Goal: Find specific page/section: Find specific page/section

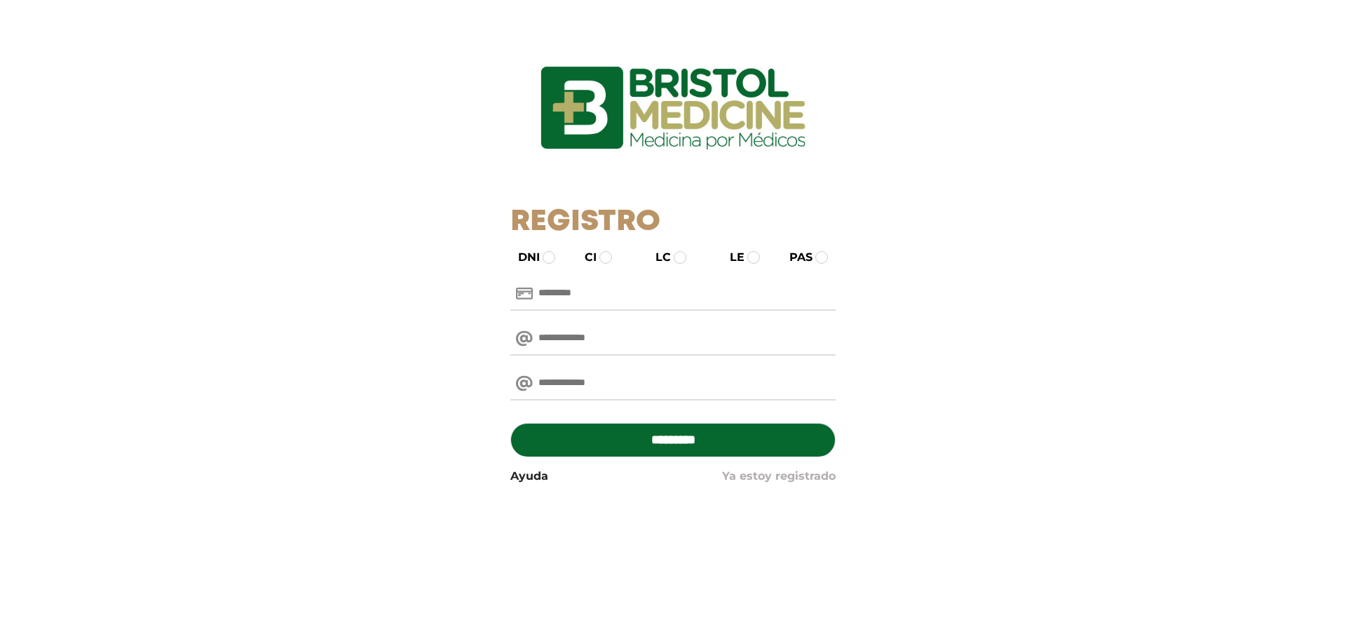
click at [808, 476] on link "Ya estoy registrado" at bounding box center [779, 476] width 114 height 17
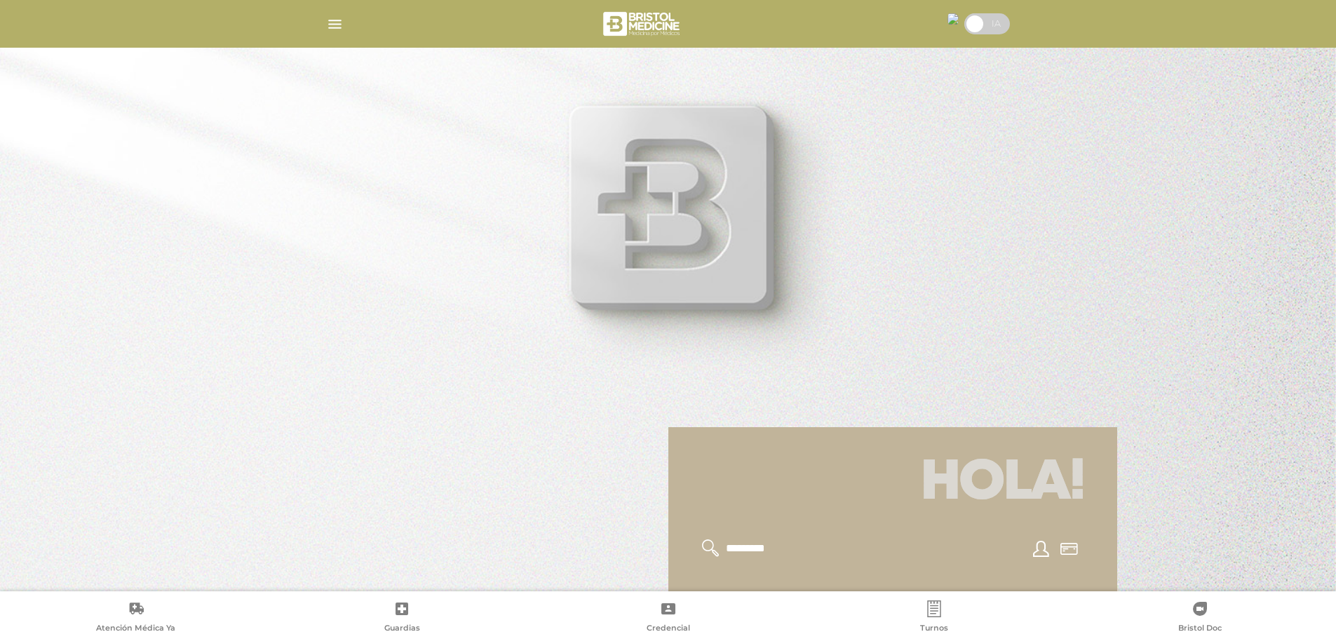
click at [332, 27] on img "button" at bounding box center [335, 24] width 18 height 18
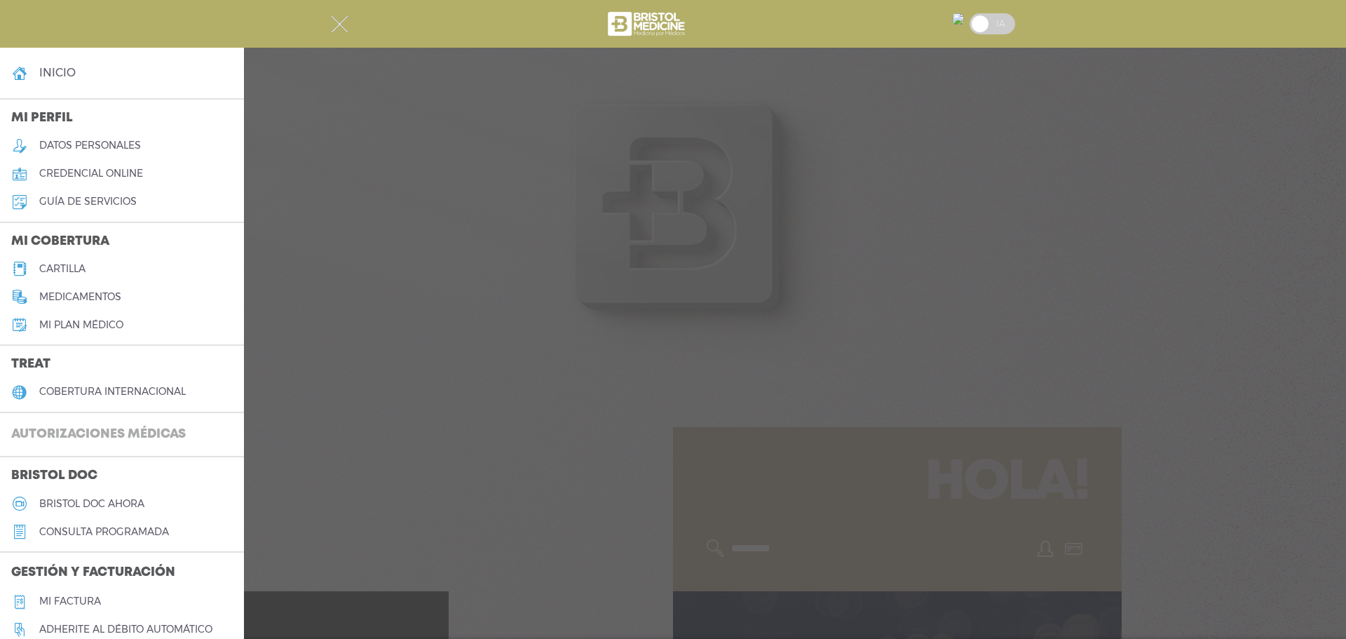
click at [118, 436] on h3 "Autorizaciones médicas" at bounding box center [98, 434] width 197 height 27
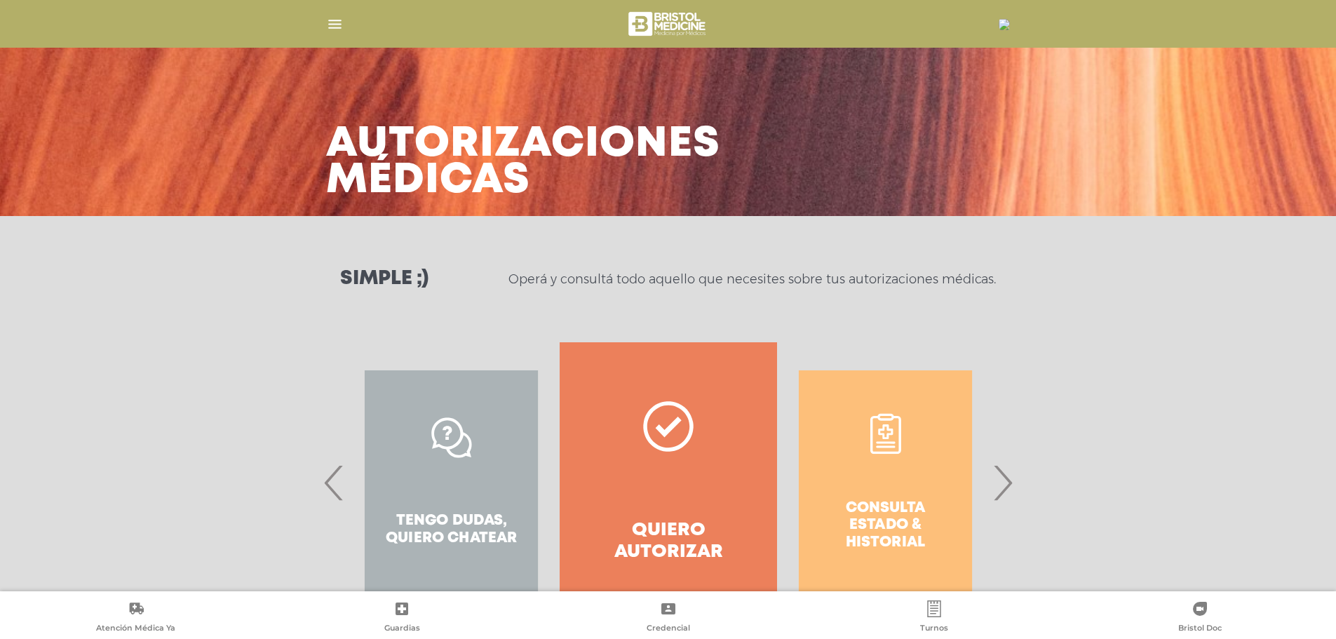
click at [1000, 481] on span "›" at bounding box center [1002, 483] width 27 height 76
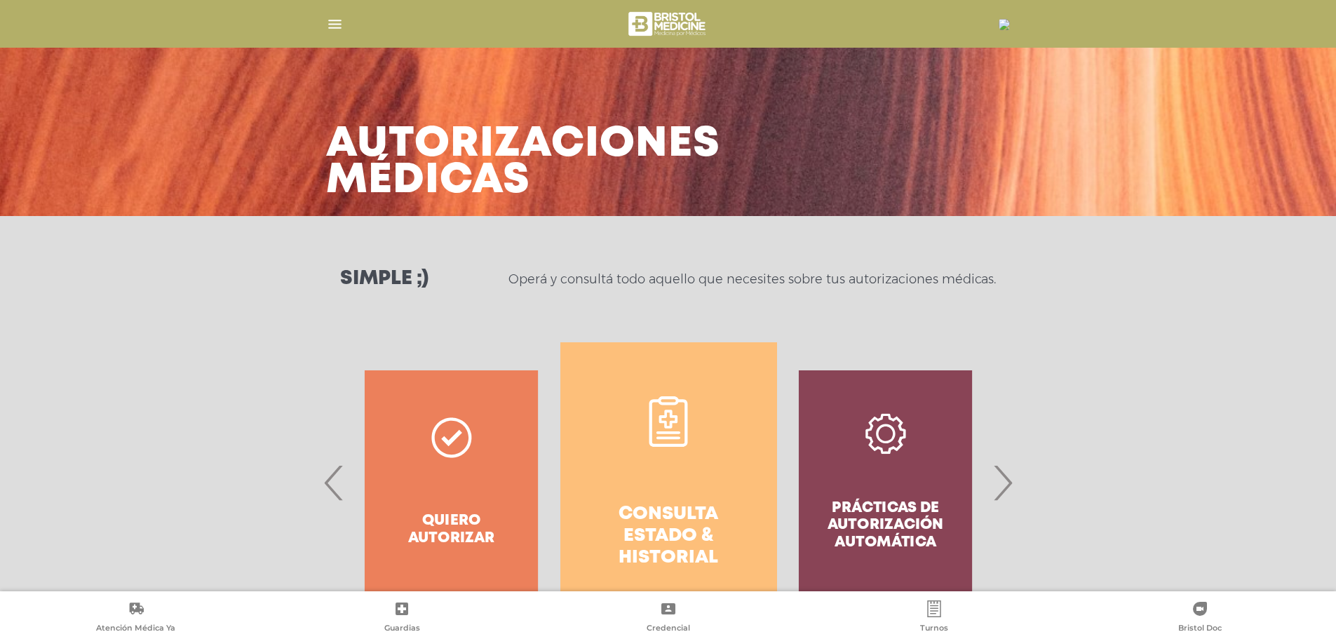
click at [658, 520] on h4 "Consulta estado & historial" at bounding box center [668, 536] width 166 height 66
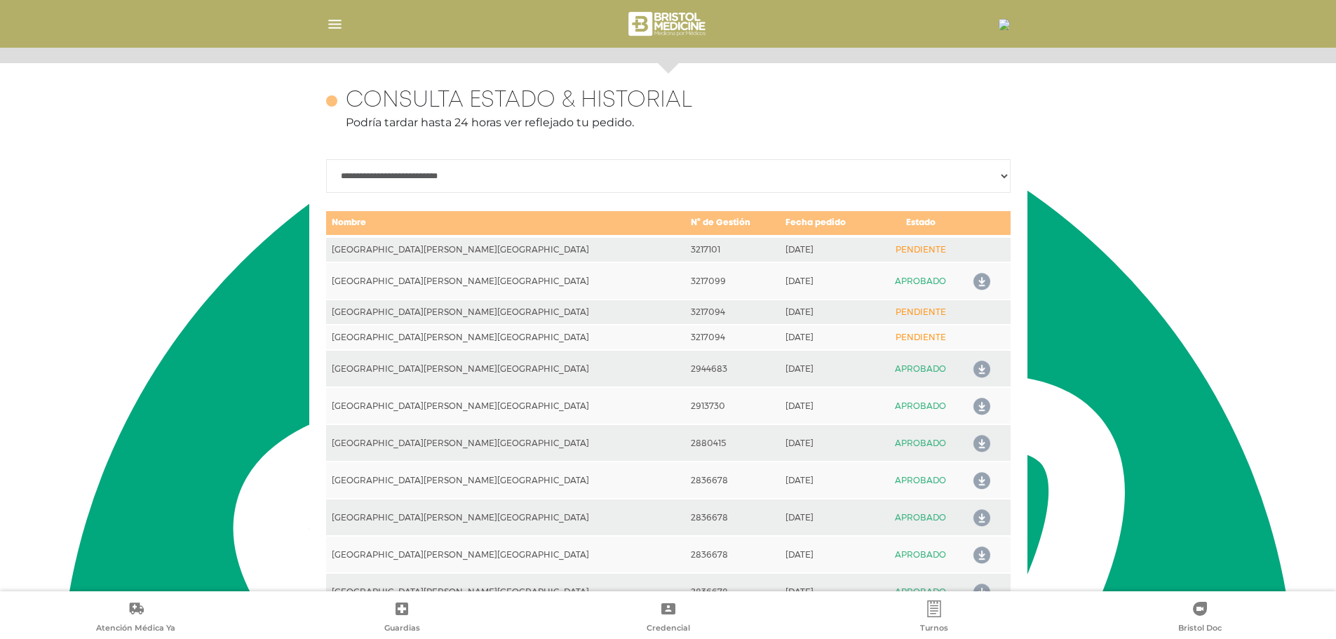
scroll to position [623, 0]
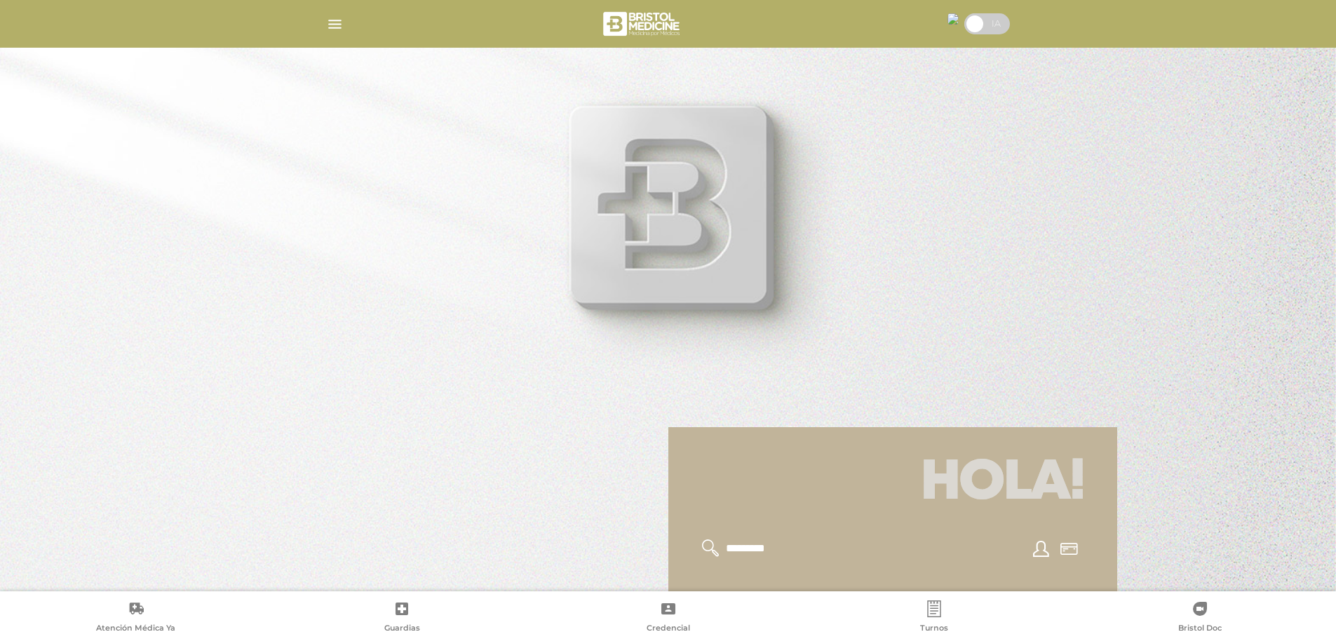
click at [330, 20] on img "button" at bounding box center [335, 24] width 18 height 18
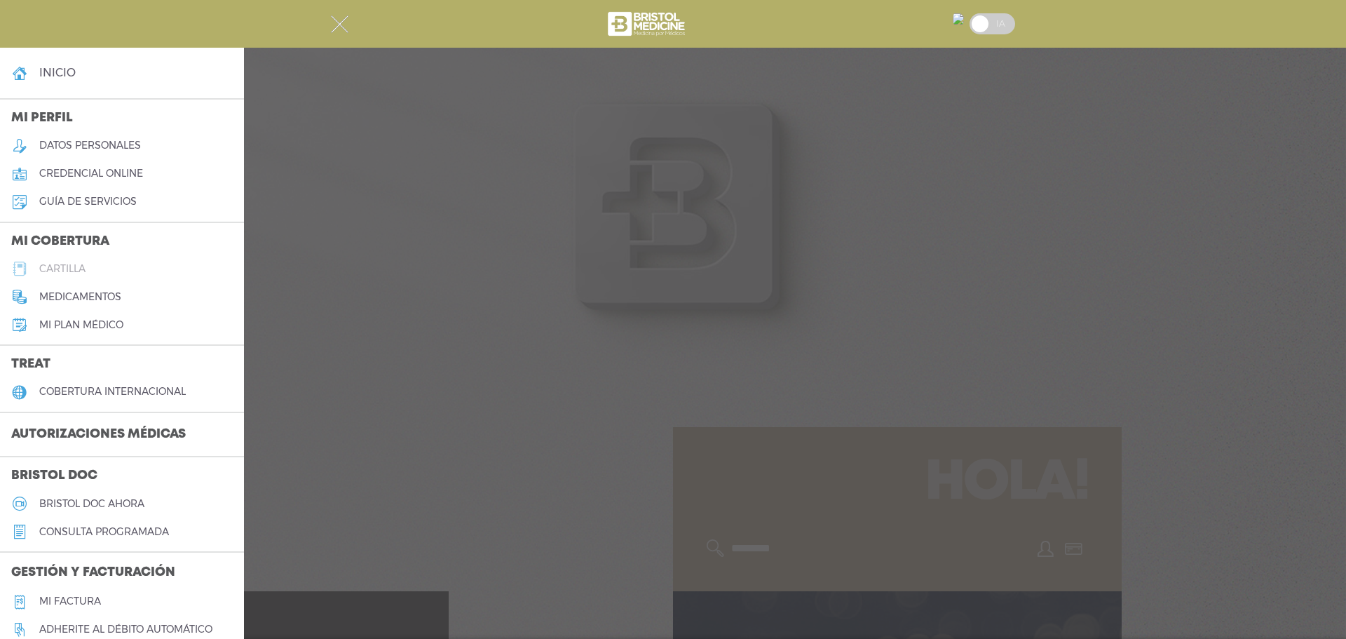
click at [69, 264] on h5 "cartilla" at bounding box center [62, 269] width 46 height 12
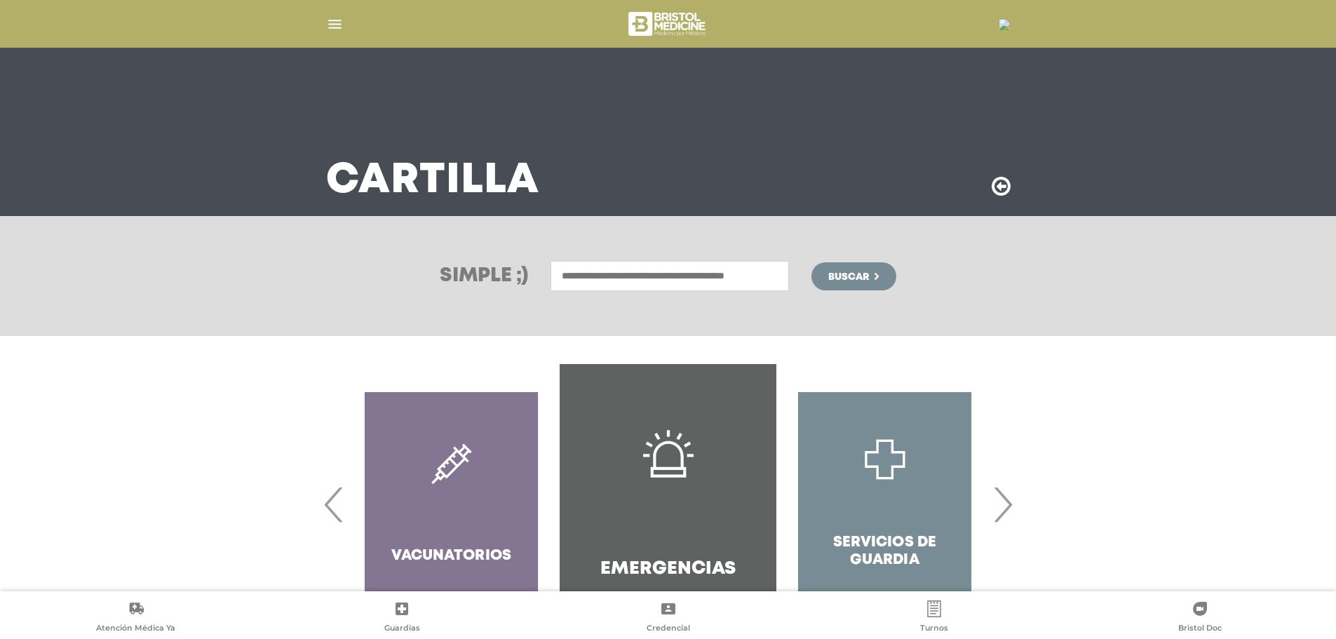
click at [563, 273] on input "text" at bounding box center [669, 276] width 238 height 30
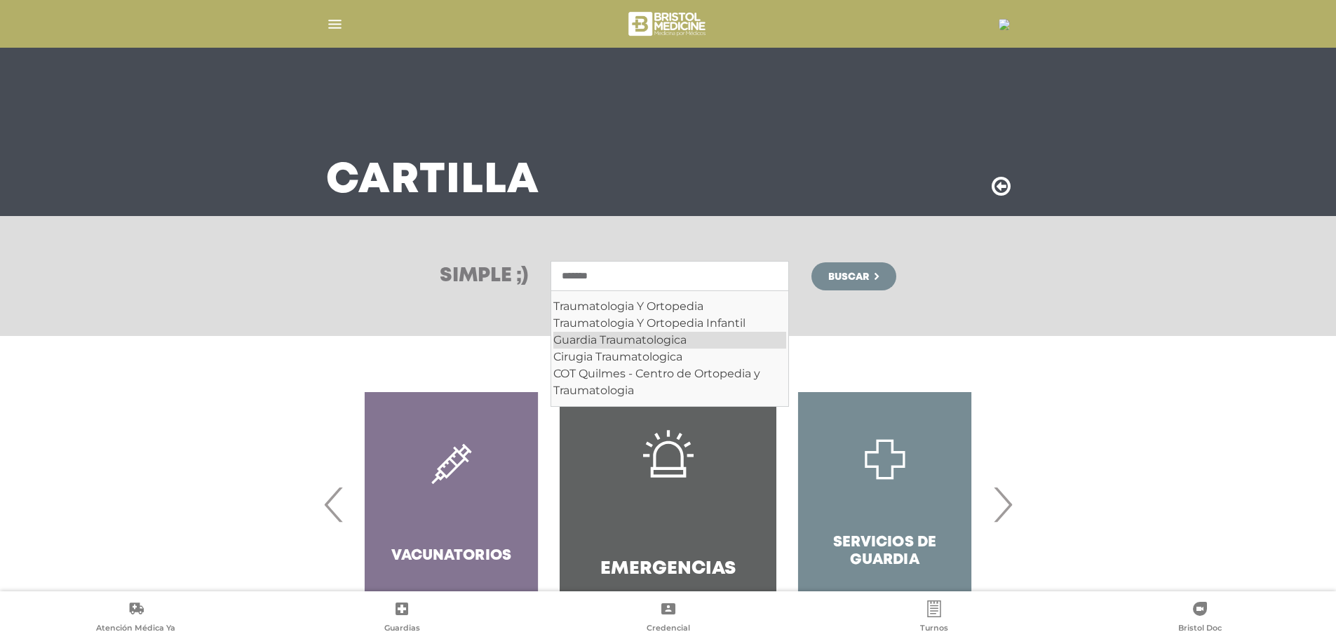
click at [581, 337] on div "Guardia Traumatologica" at bounding box center [669, 340] width 233 height 17
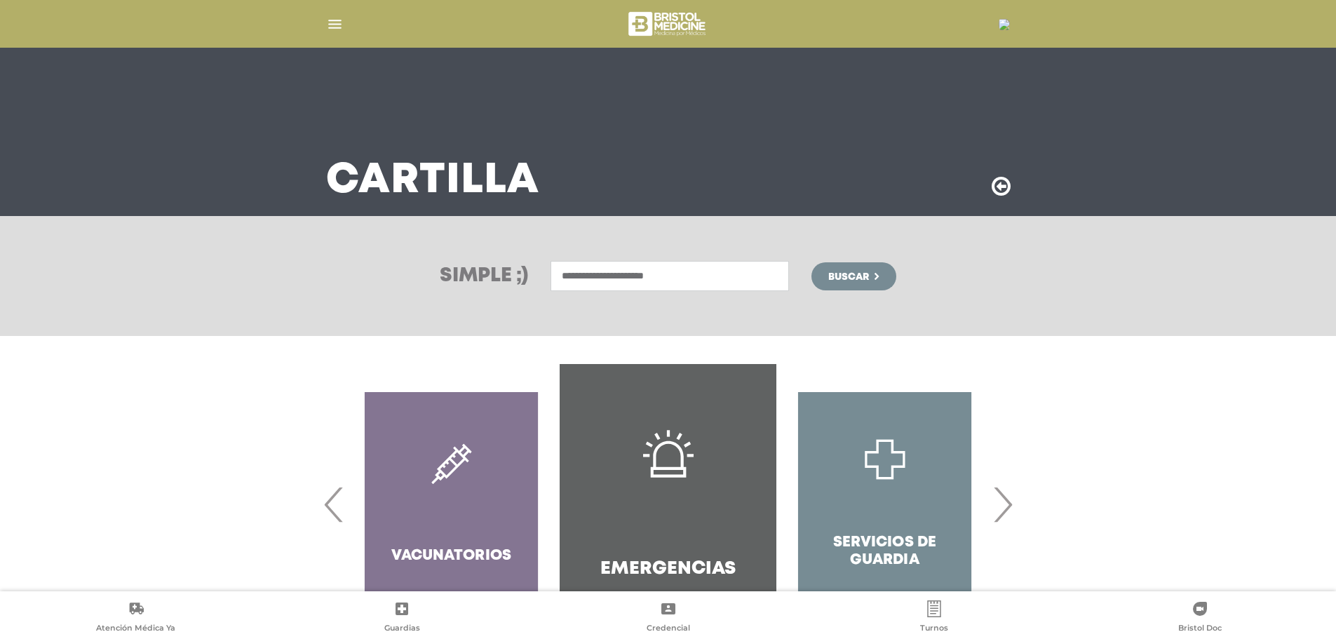
type input "**********"
click at [851, 276] on span "Buscar" at bounding box center [848, 277] width 41 height 10
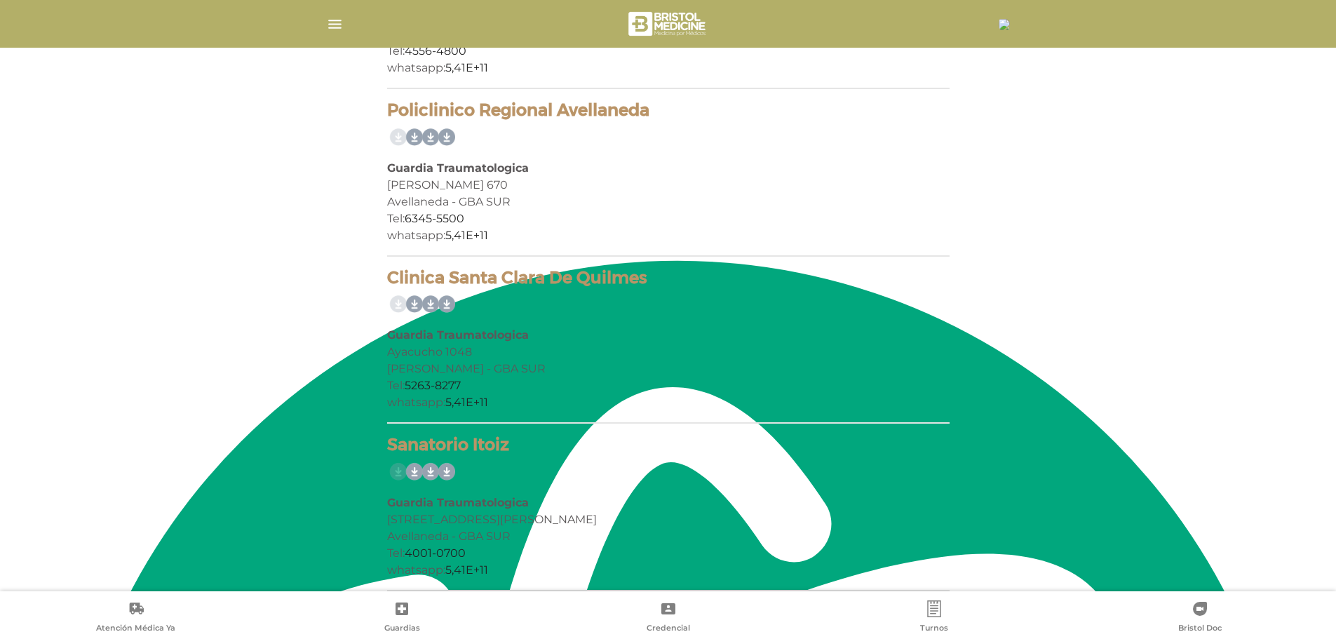
scroll to position [426, 0]
